Goal: Information Seeking & Learning: Find specific fact

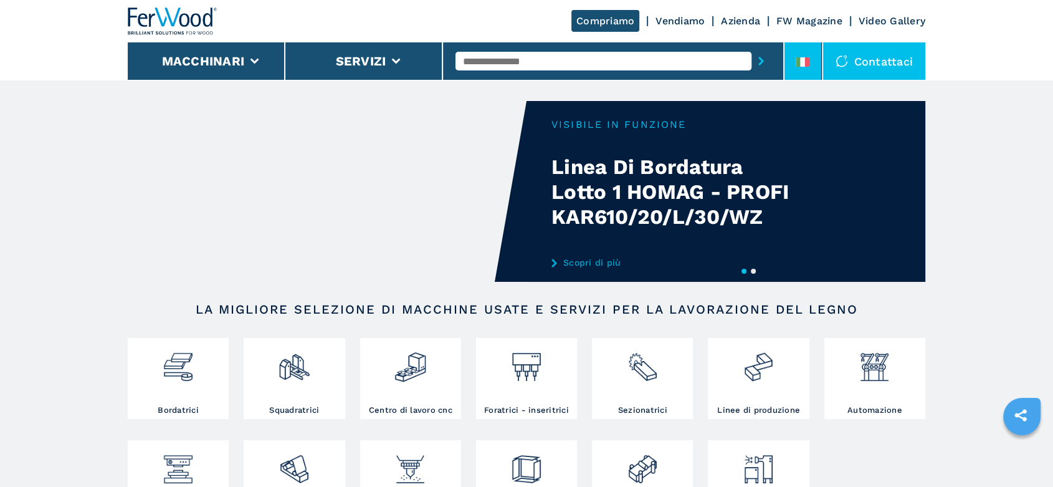
click at [811, 49] on li at bounding box center [803, 60] width 37 height 37
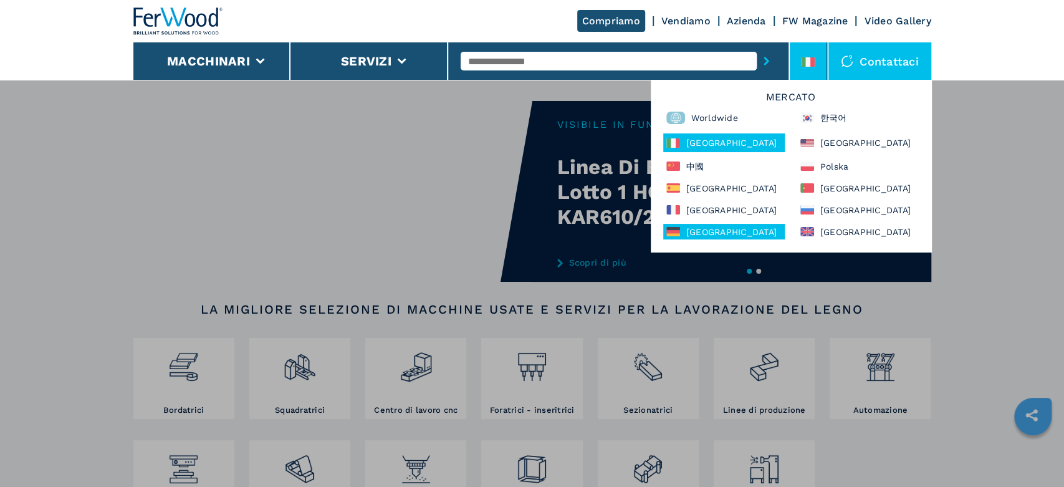
click at [708, 233] on div "Deutschland" at bounding box center [724, 232] width 122 height 16
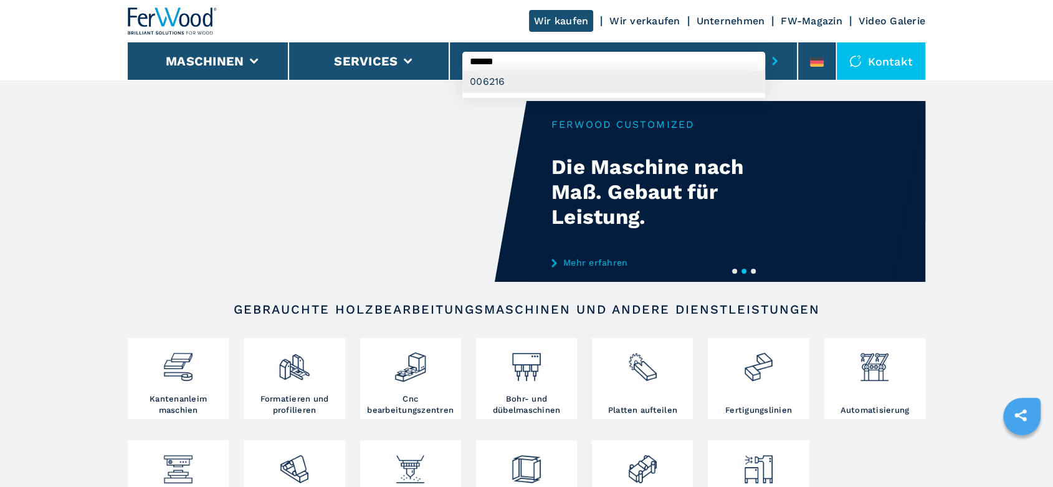
type input "******"
click at [483, 84] on div "006216" at bounding box center [613, 81] width 303 height 22
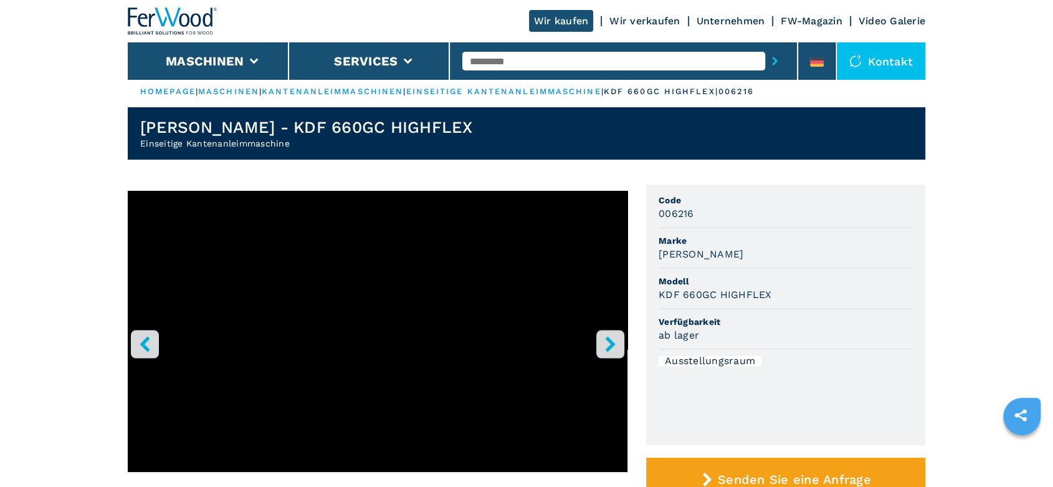
scroll to position [346, 0]
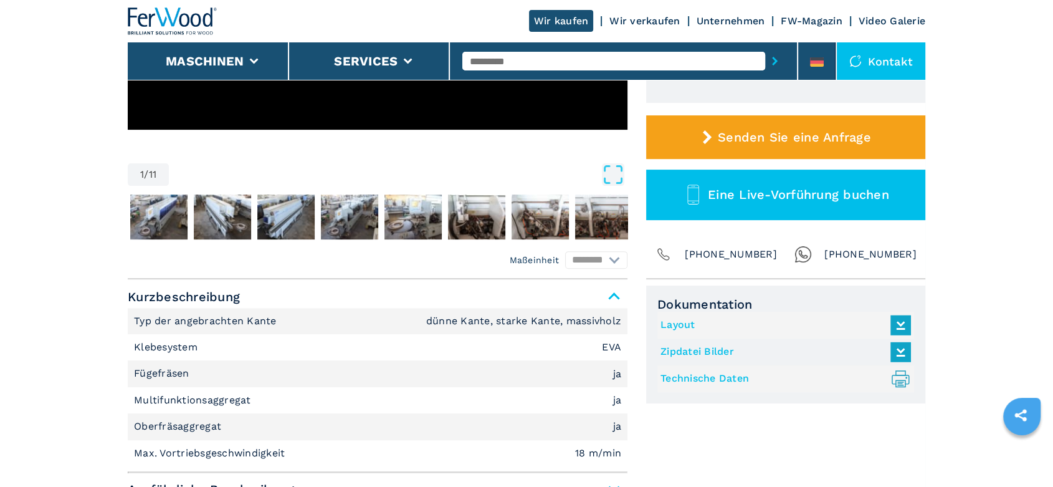
click at [710, 378] on link "Technische Daten .prefix__st0{stroke-linecap:round;stroke-linejoin:round}.prefi…" at bounding box center [783, 378] width 244 height 21
